Goal: Find specific page/section: Find specific page/section

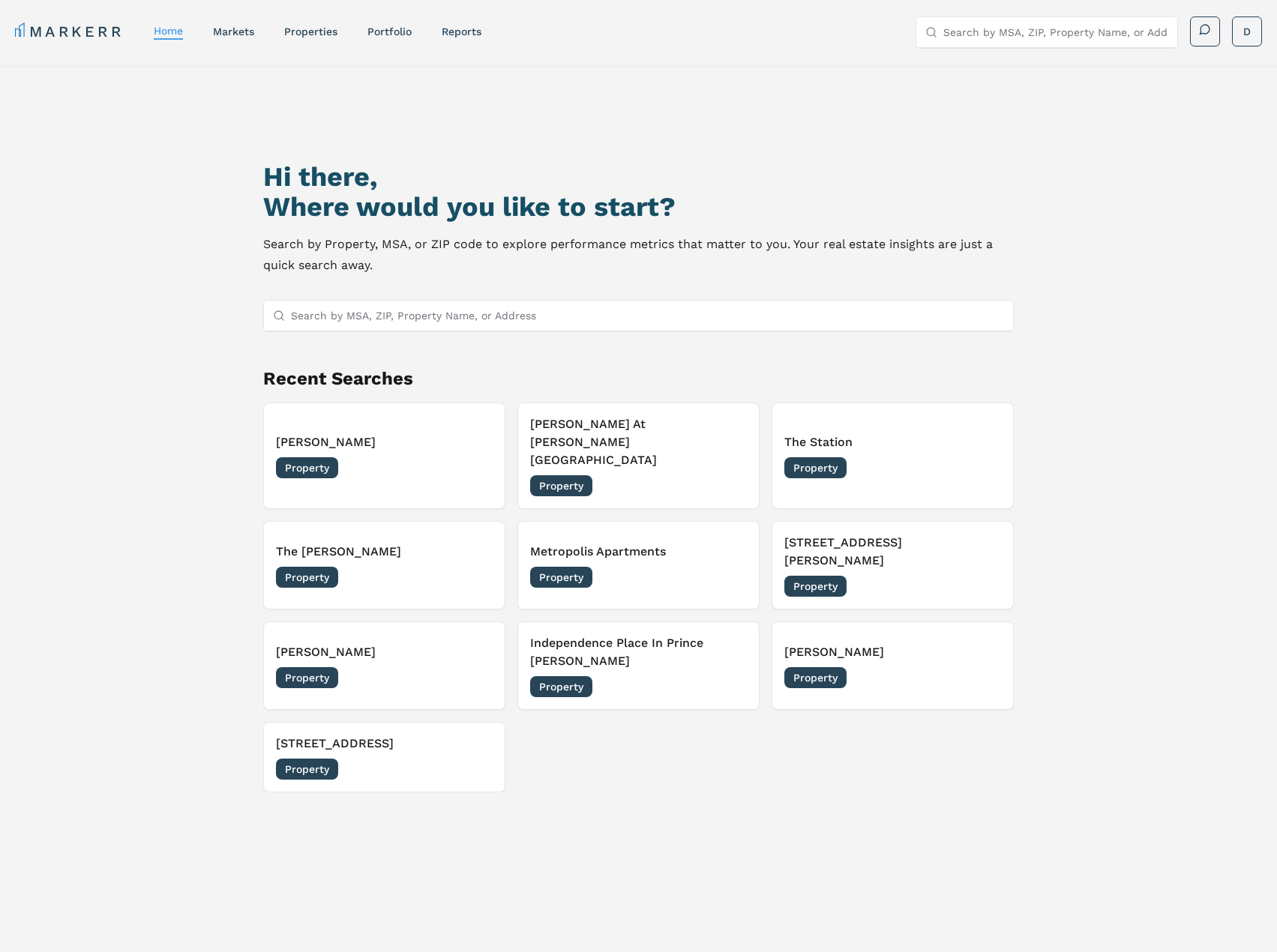
click at [424, 305] on input "Search by MSA, ZIP, Property Name, or Address" at bounding box center [647, 316] width 713 height 30
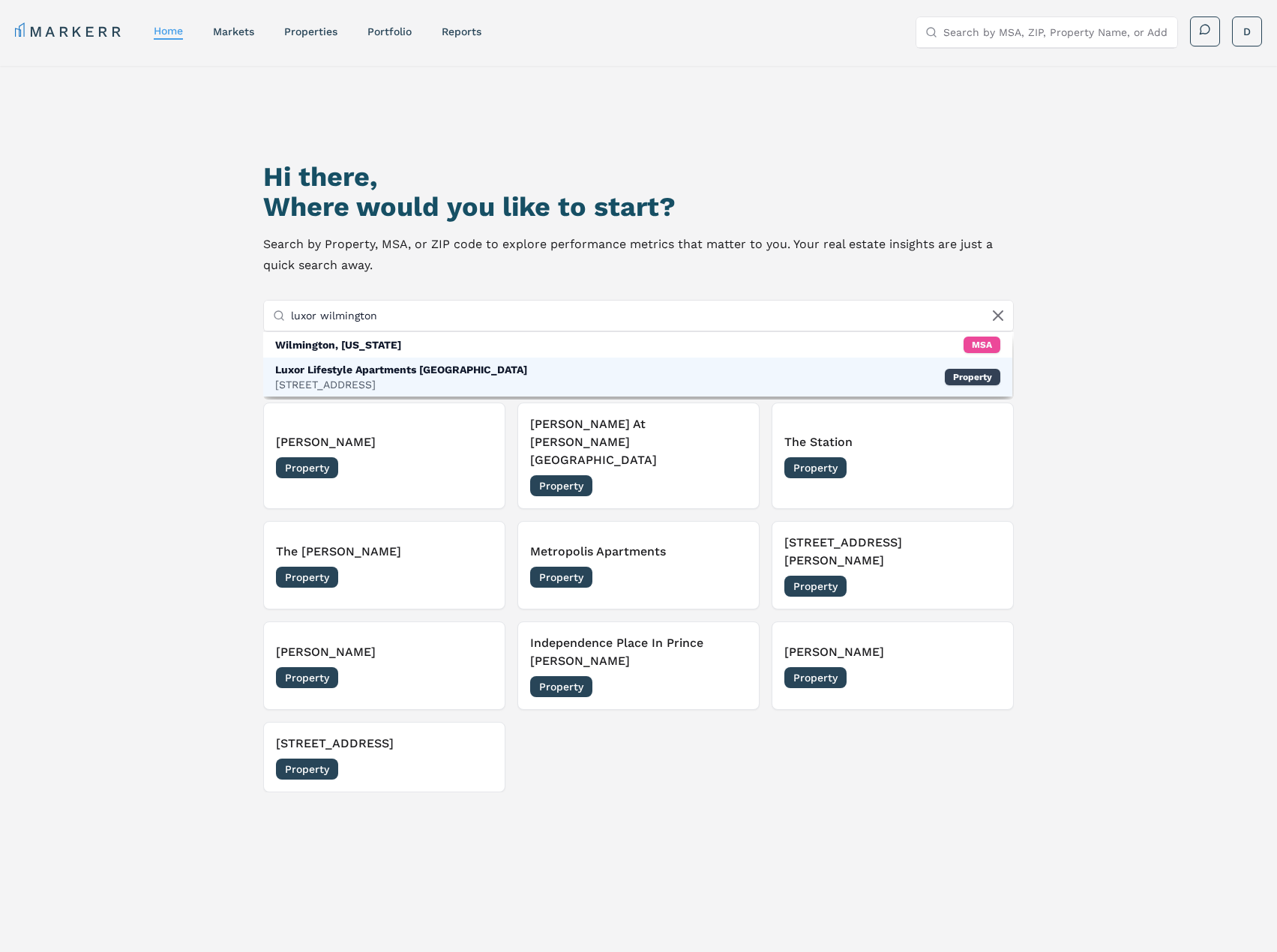
type input "luxor wilmington"
click at [414, 368] on div "Luxor Lifestyle Apartments [GEOGRAPHIC_DATA]" at bounding box center [401, 369] width 252 height 15
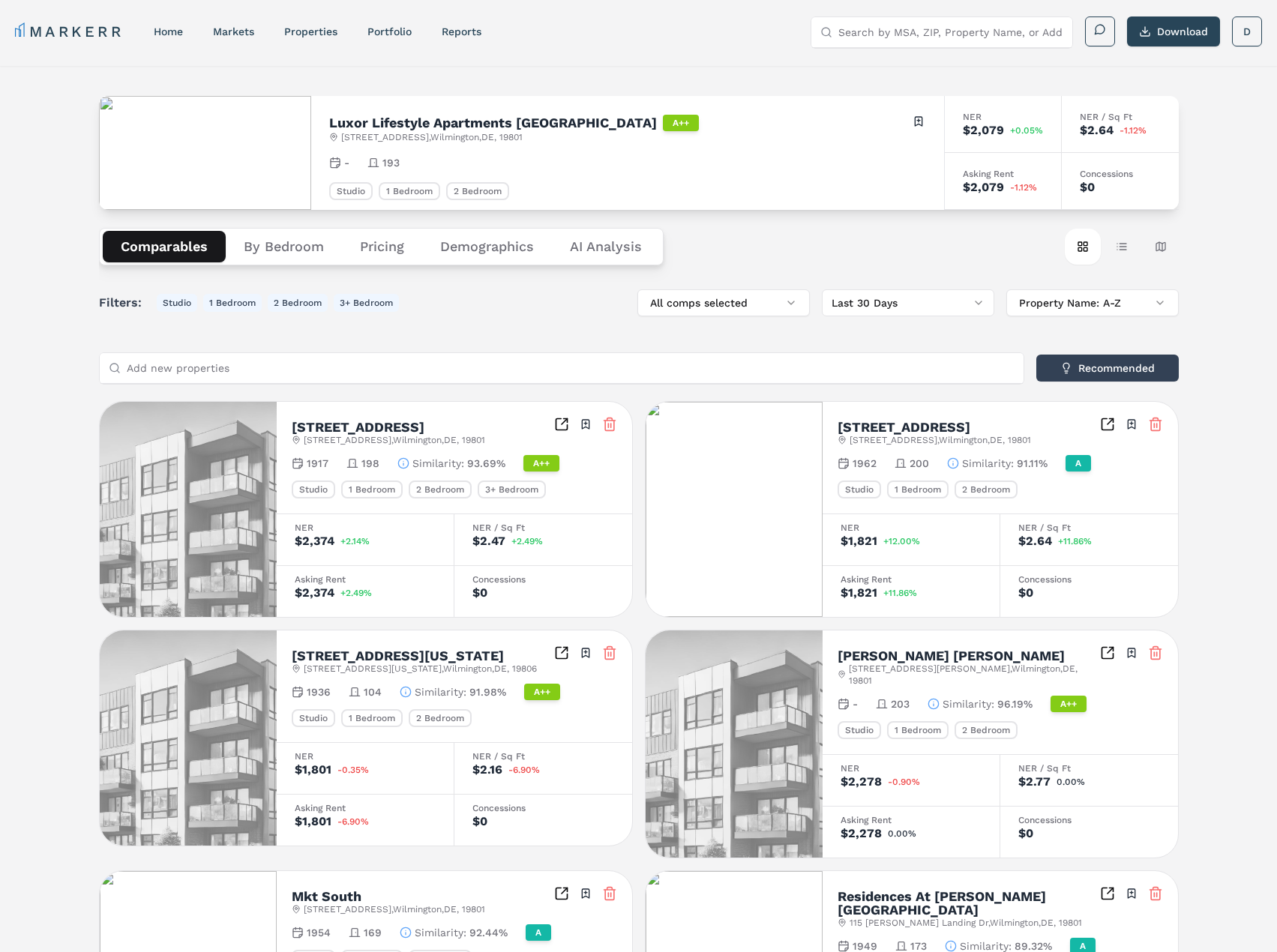
click at [394, 248] on button "Pricing" at bounding box center [382, 247] width 80 height 32
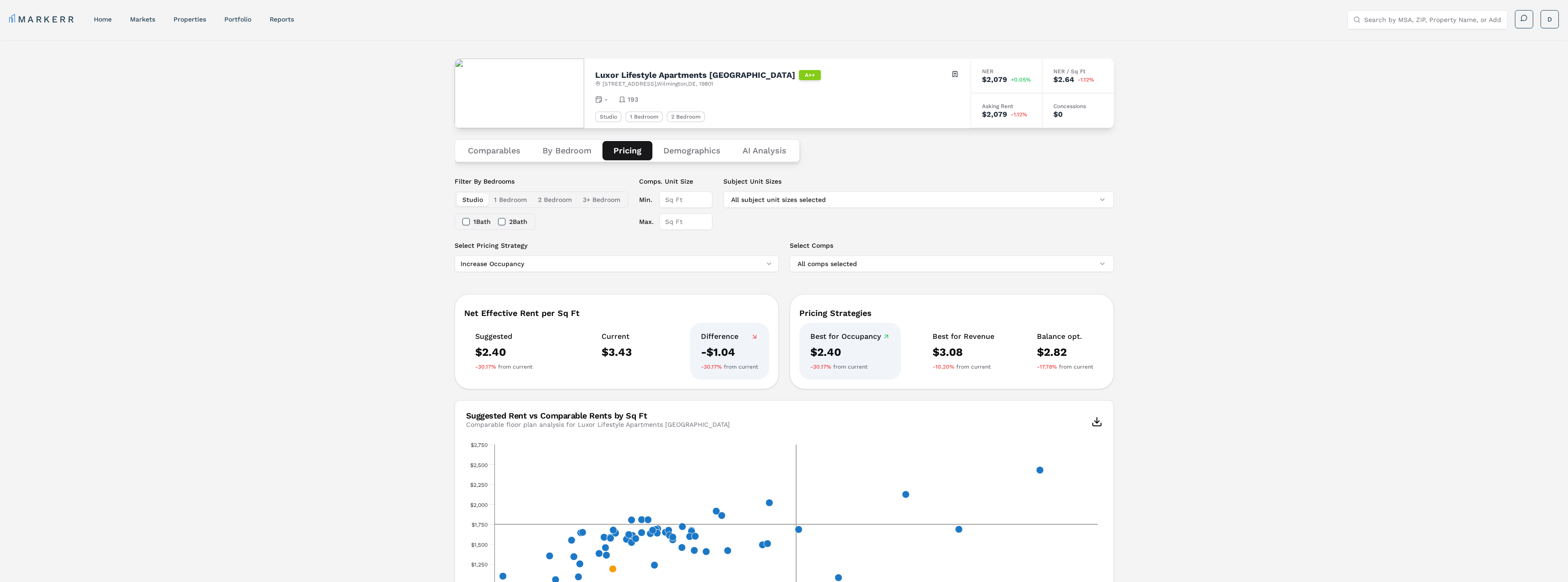
click at [786, 23] on input "Search by MSA, ZIP, Property Name, or Address" at bounding box center [1433, 19] width 138 height 18
type input "[GEOGRAPHIC_DATA], [GEOGRAPHIC_DATA]"
click at [786, 59] on div "[STREET_ADDRESS]" at bounding box center [1407, 61] width 105 height 9
